Goal: Information Seeking & Learning: Learn about a topic

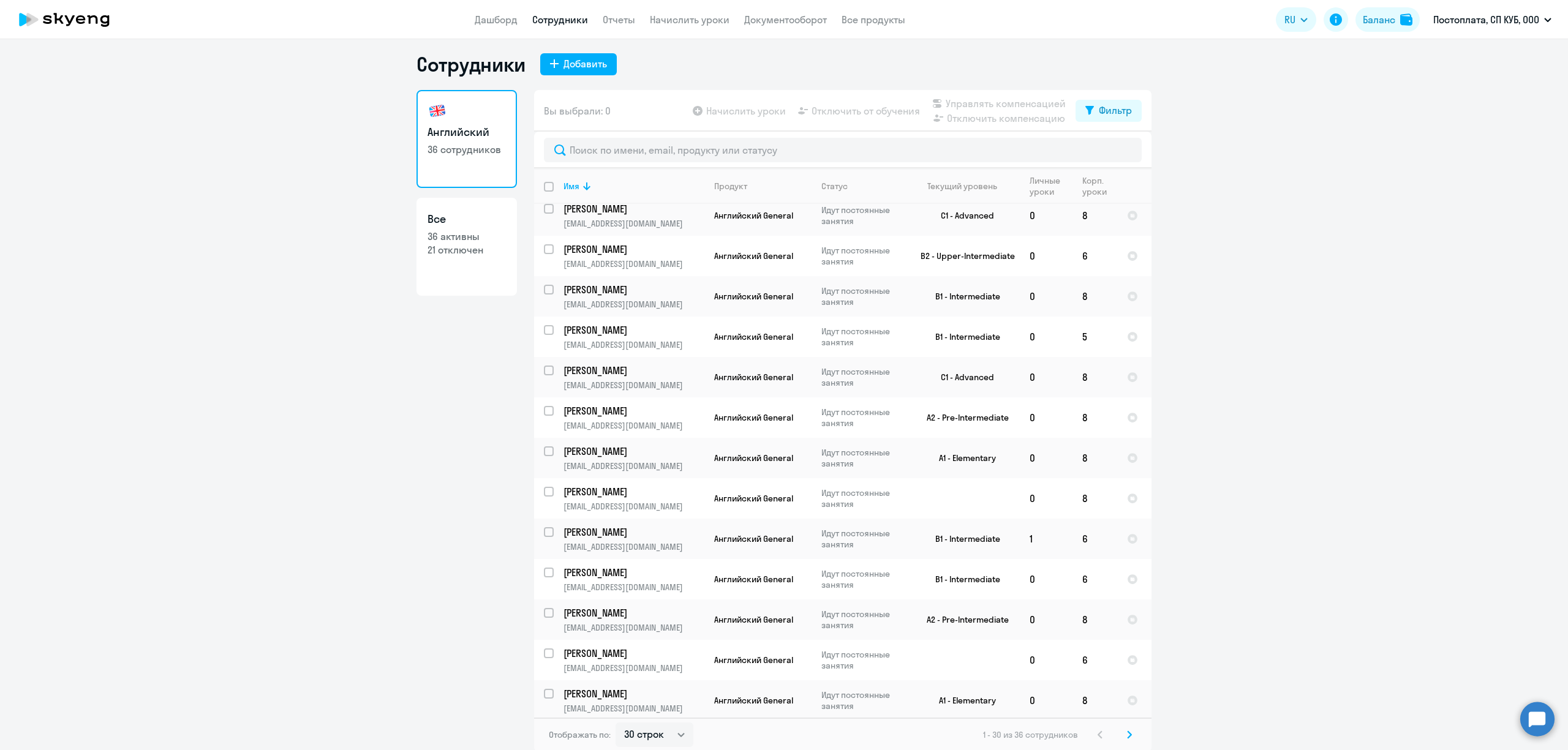
scroll to position [7, 0]
click at [657, 723] on select "30 строк 50 строк 100 строк" at bounding box center [653, 733] width 77 height 24
select select "100"
click at [615, 721] on select "30 строк 50 строк 100 строк" at bounding box center [653, 733] width 77 height 24
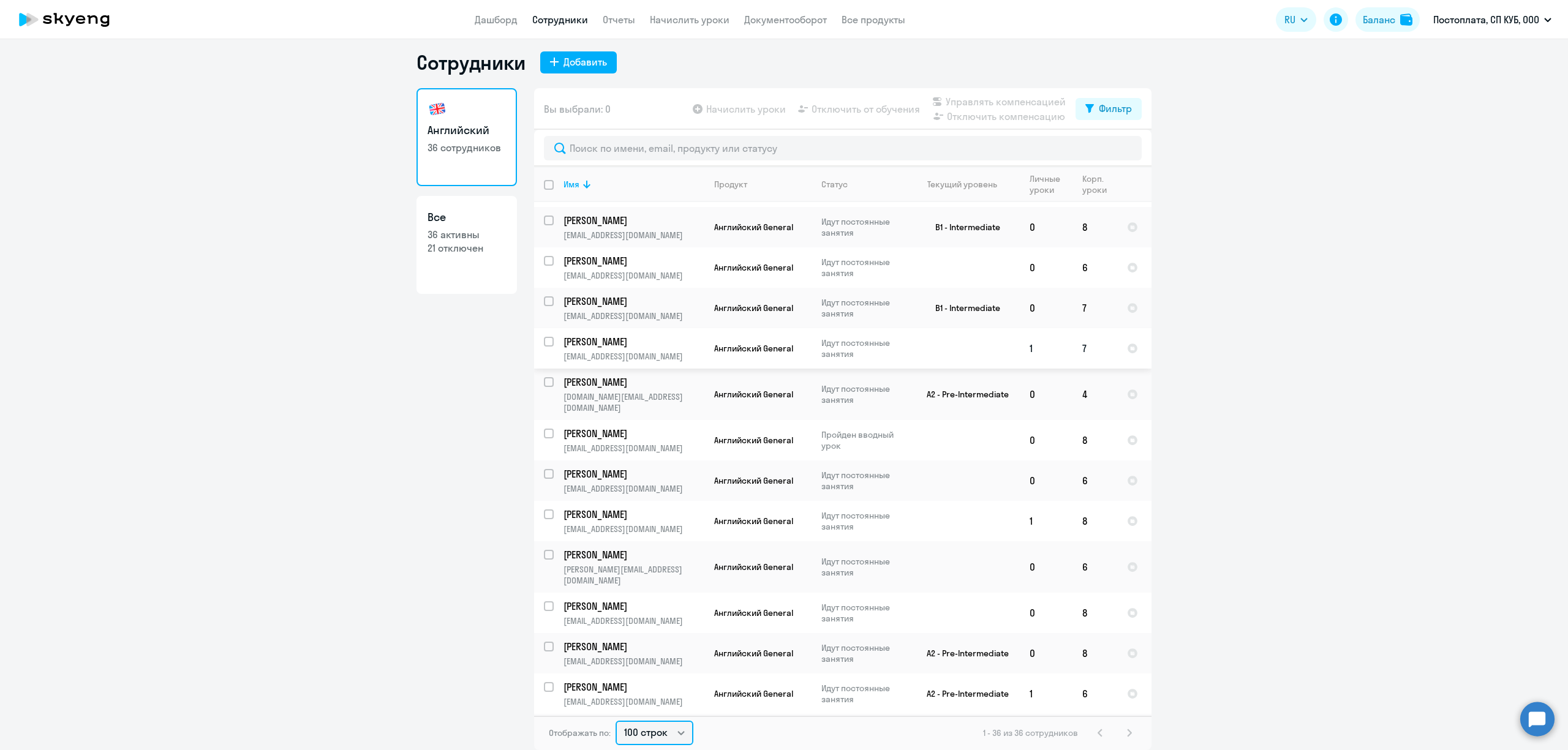
scroll to position [956, 0]
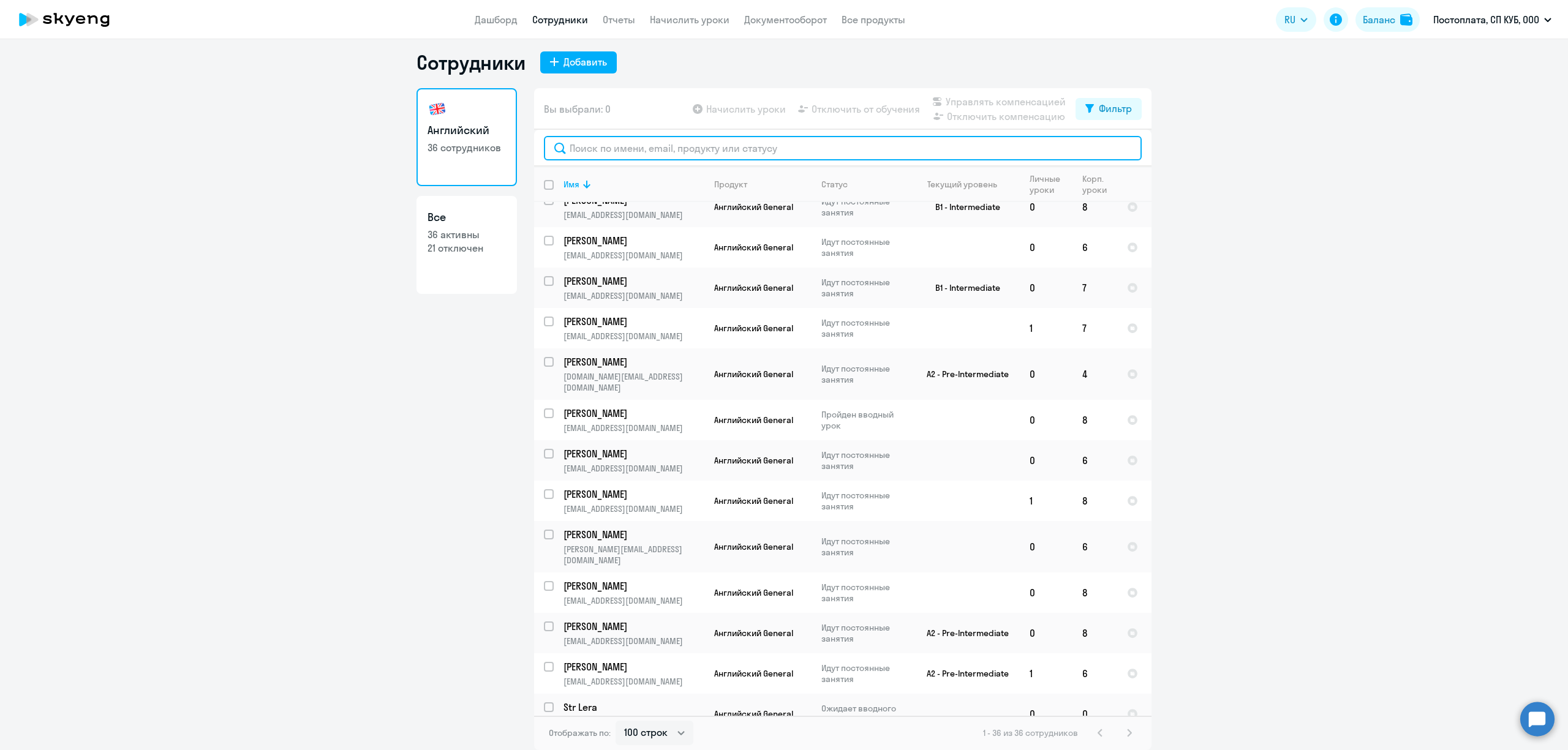
click at [819, 153] on input "text" at bounding box center [842, 148] width 598 height 24
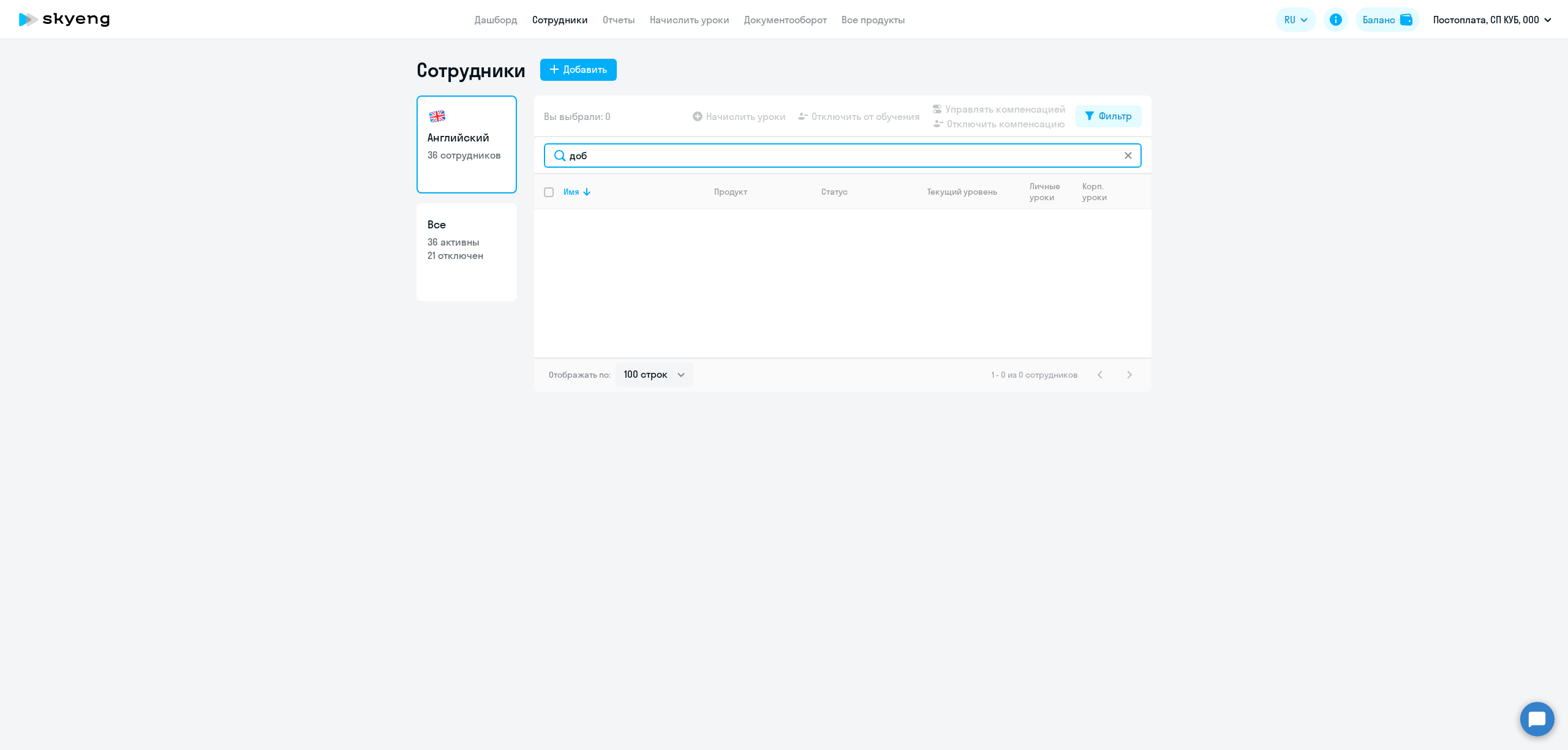
scroll to position [0, 0]
type input "д"
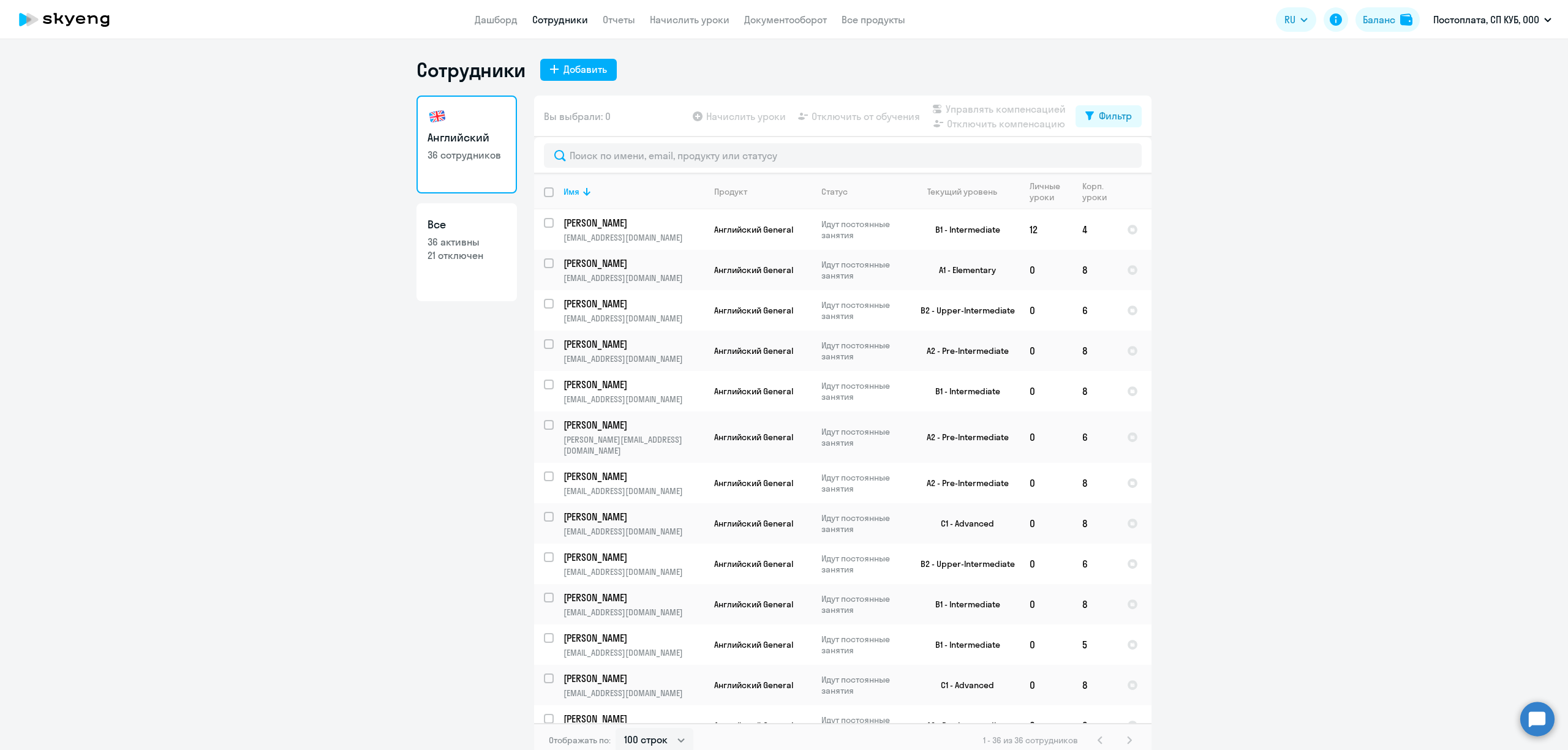
click at [486, 285] on link "Все 36 активны 21 отключен" at bounding box center [466, 252] width 100 height 98
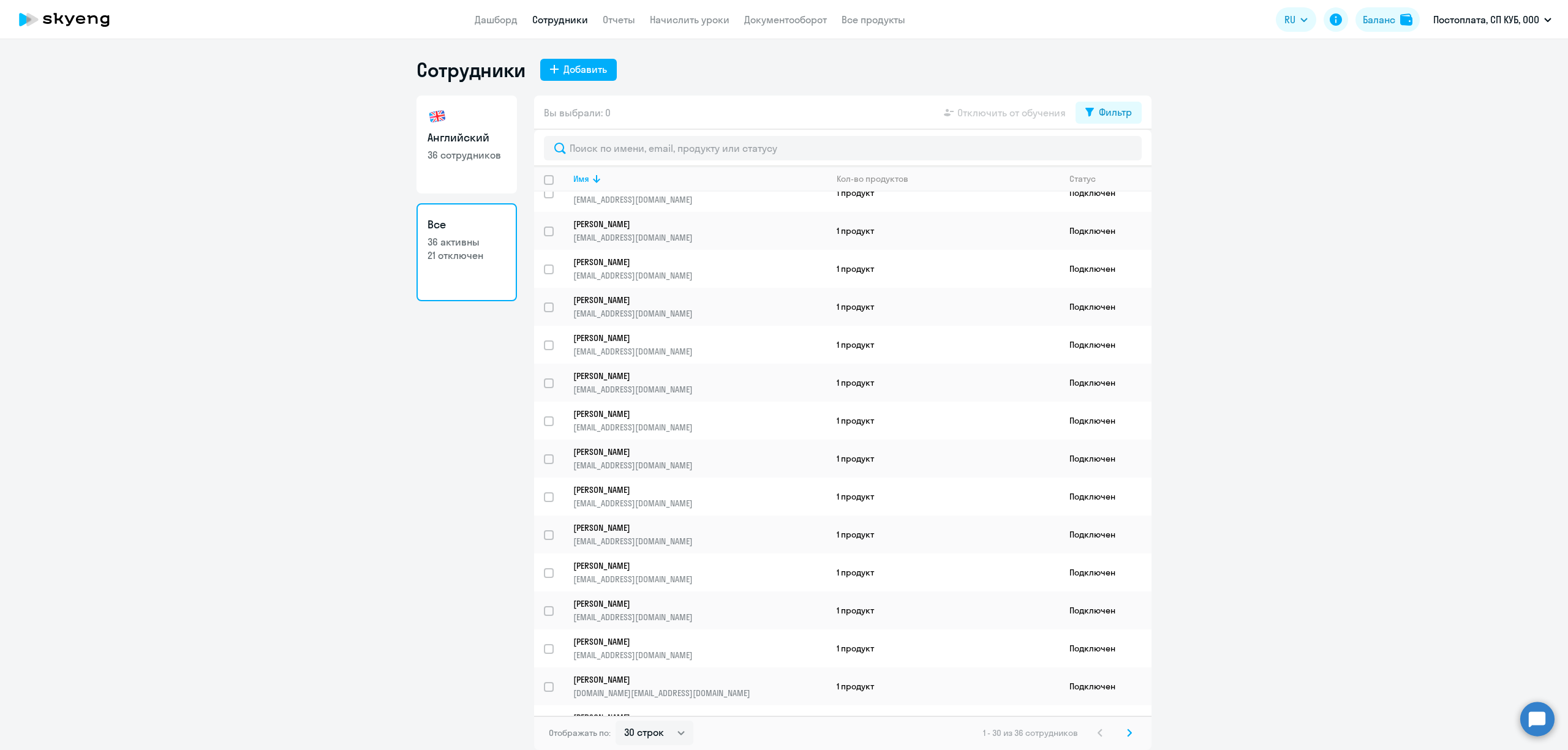
scroll to position [638, 0]
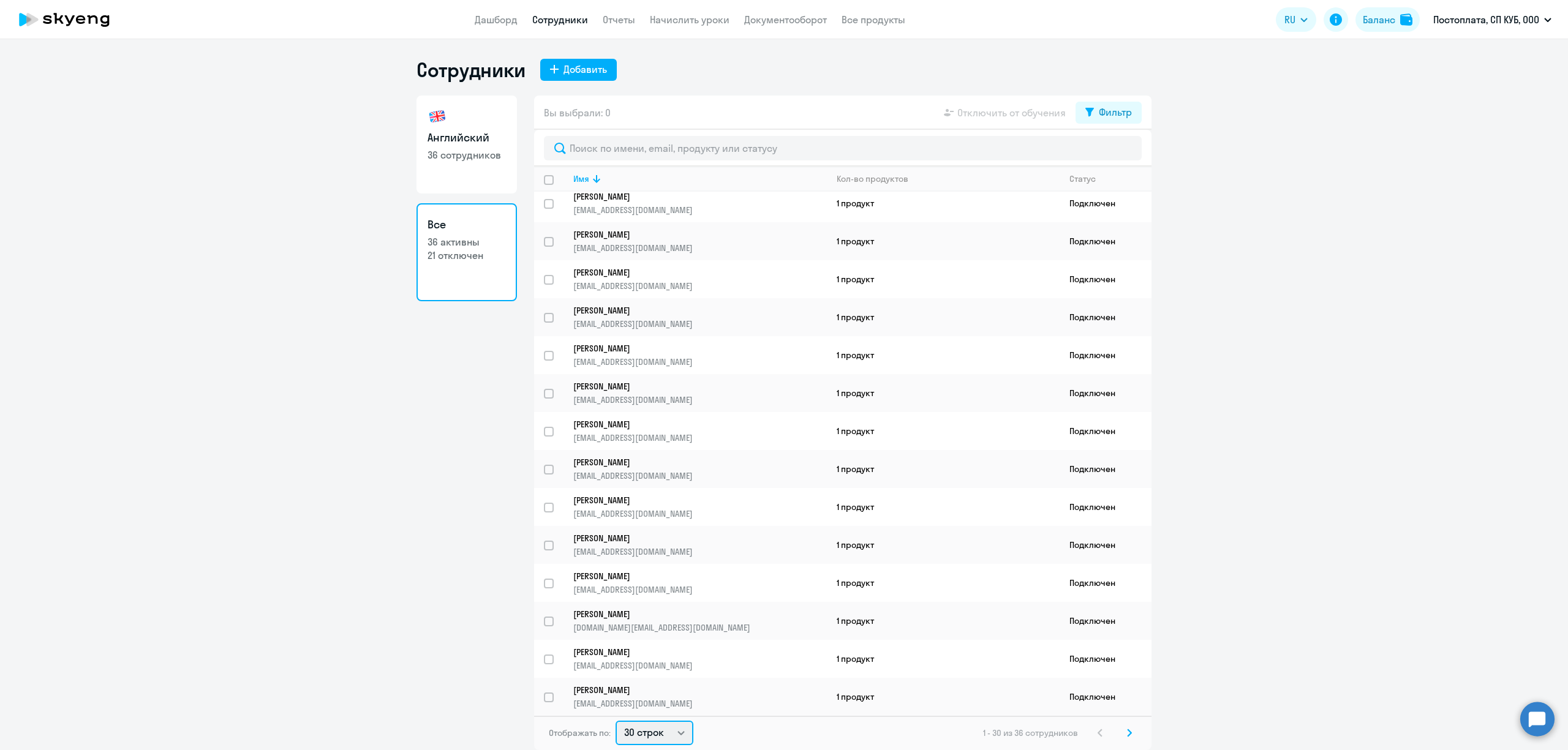
click at [664, 740] on select "30 строк 50 строк 100 строк" at bounding box center [653, 733] width 77 height 24
select select "100"
click at [615, 721] on select "30 строк 50 строк 100 строк" at bounding box center [653, 733] width 77 height 24
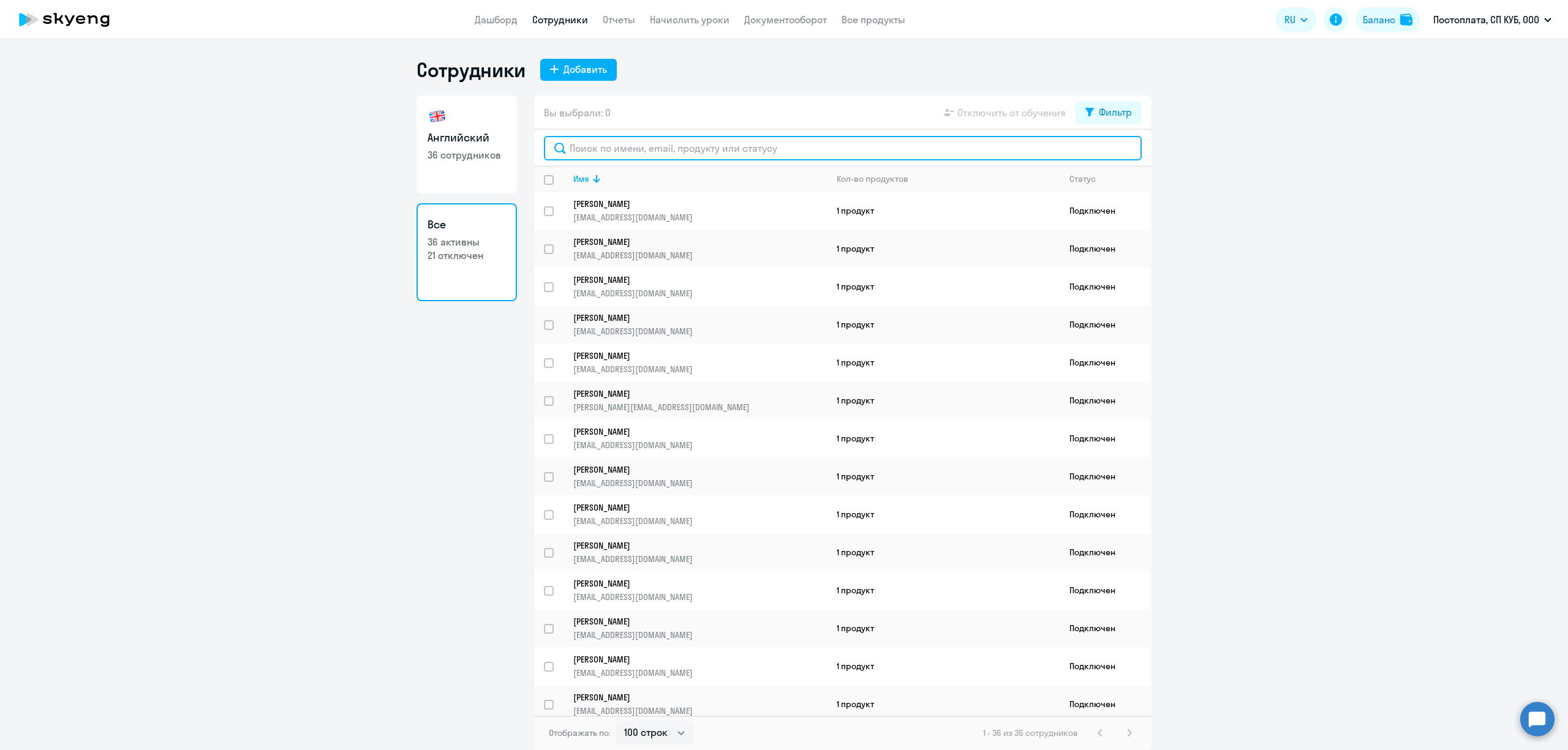
click at [764, 142] on input "text" at bounding box center [842, 148] width 598 height 24
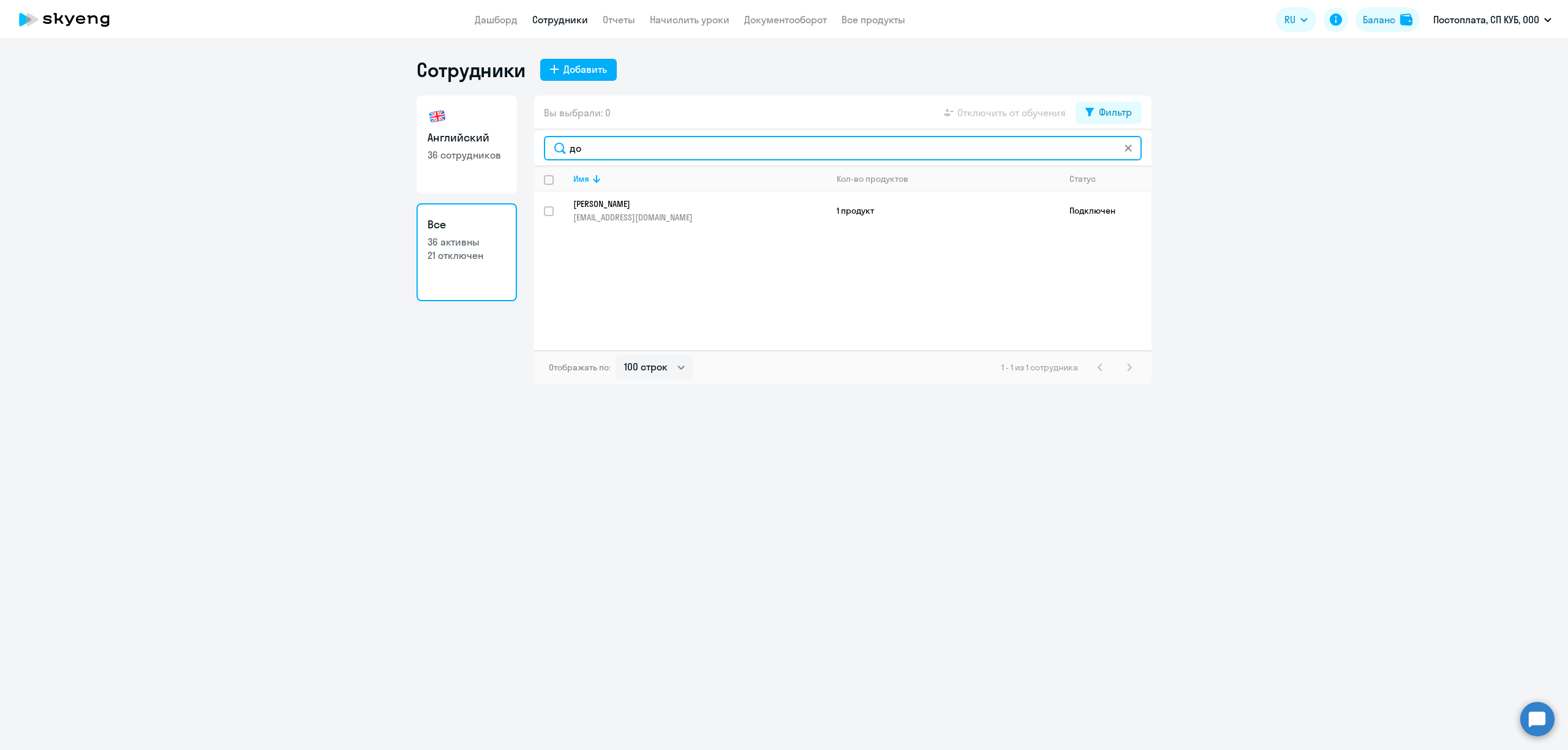
type input "д"
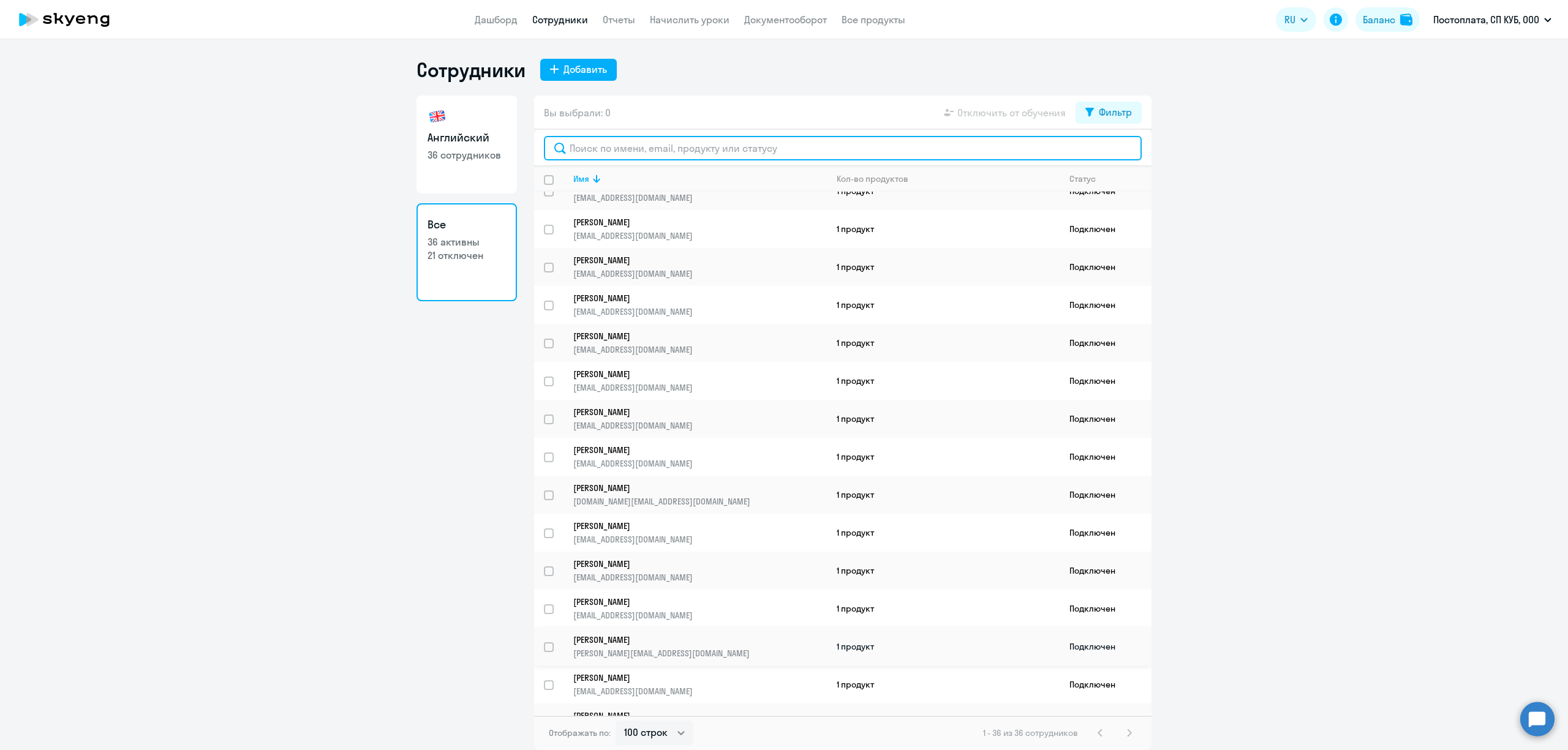
scroll to position [871, 0]
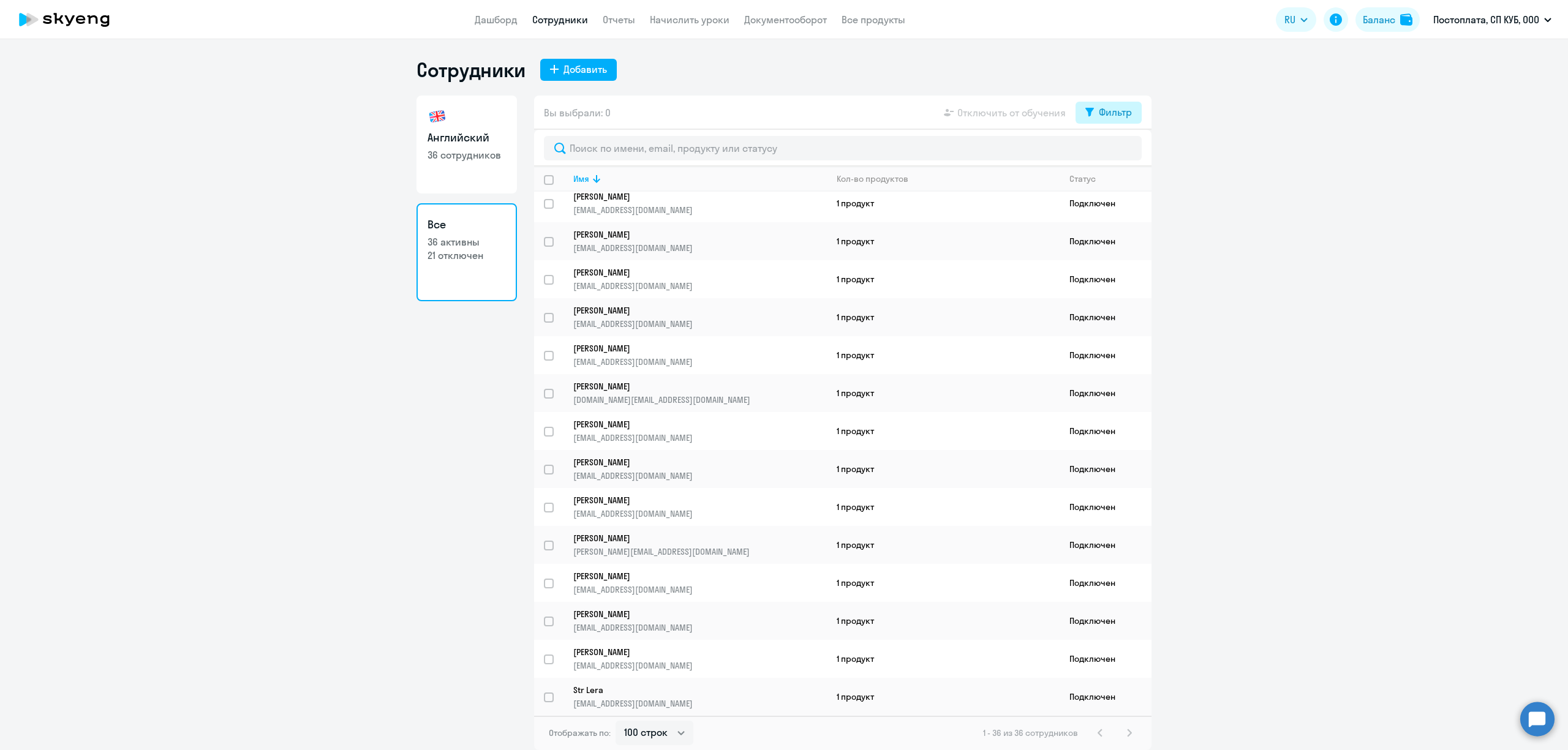
click at [1123, 120] on button "Фильтр" at bounding box center [1109, 112] width 66 height 22
click at [1126, 156] on span at bounding box center [1122, 152] width 21 height 12
click at [1111, 152] on input "checkbox" at bounding box center [1110, 152] width 1 height 1
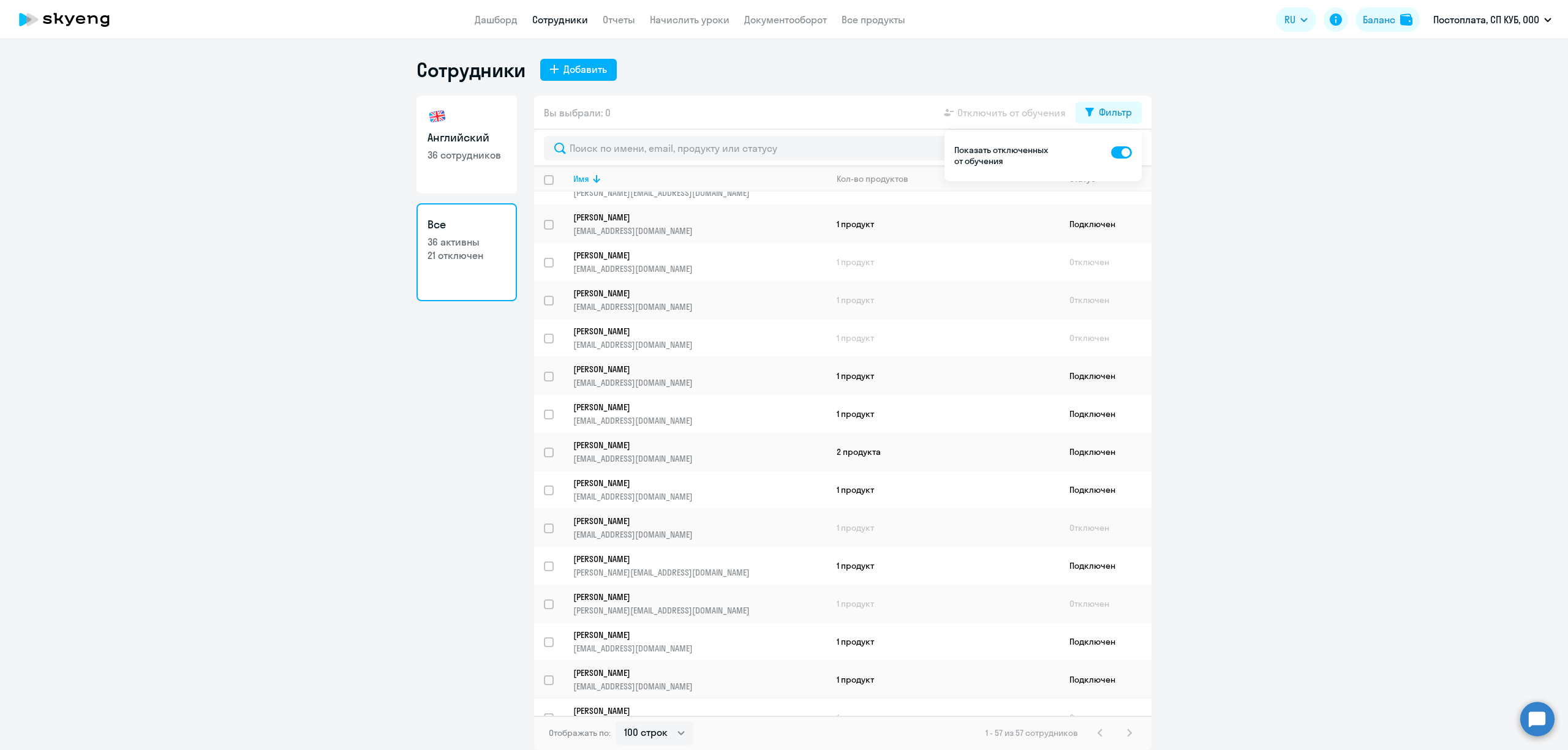
scroll to position [0, 0]
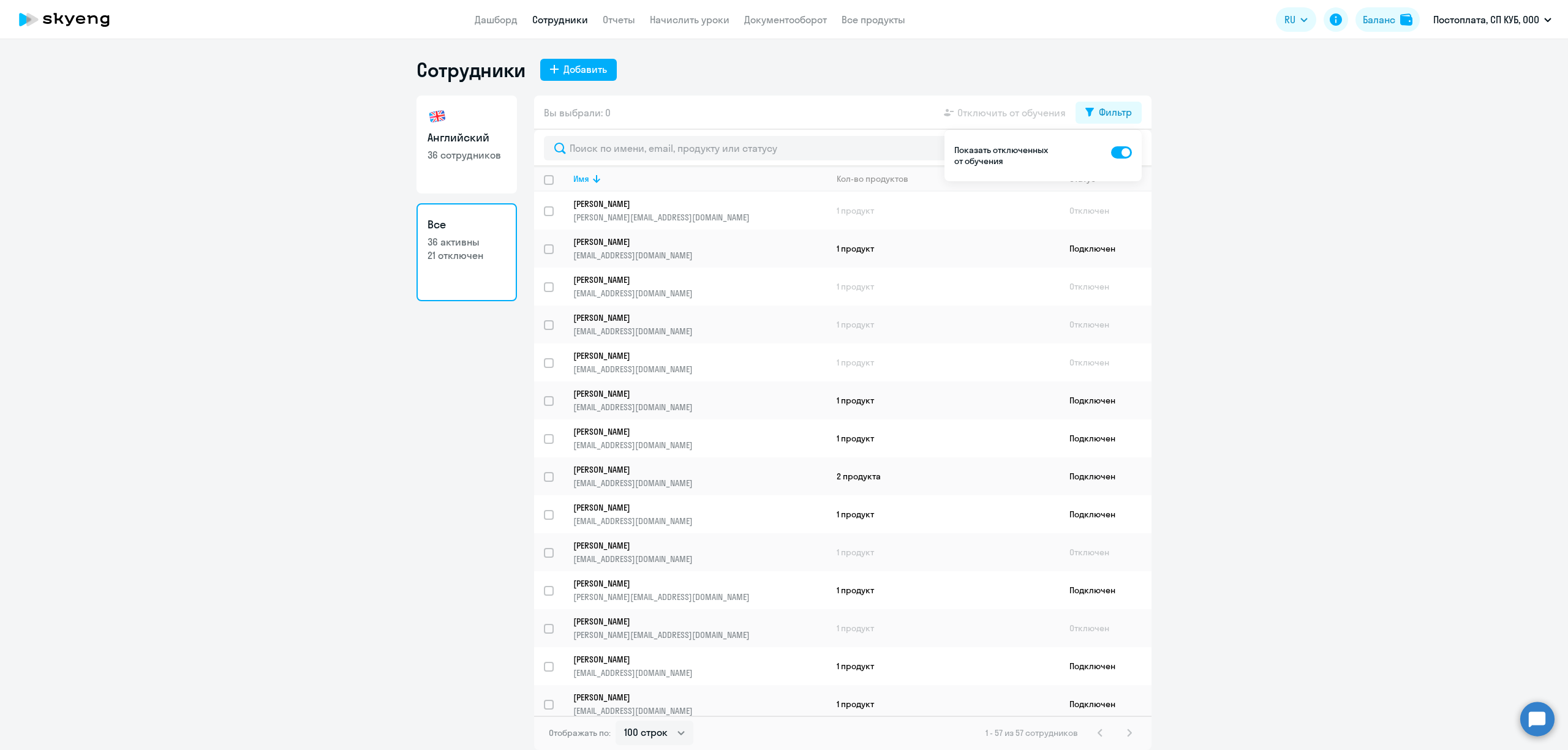
click at [1124, 152] on span at bounding box center [1122, 152] width 21 height 12
click at [1111, 152] on input "checkbox" at bounding box center [1110, 152] width 1 height 1
checkbox input "false"
